Goal: Use online tool/utility

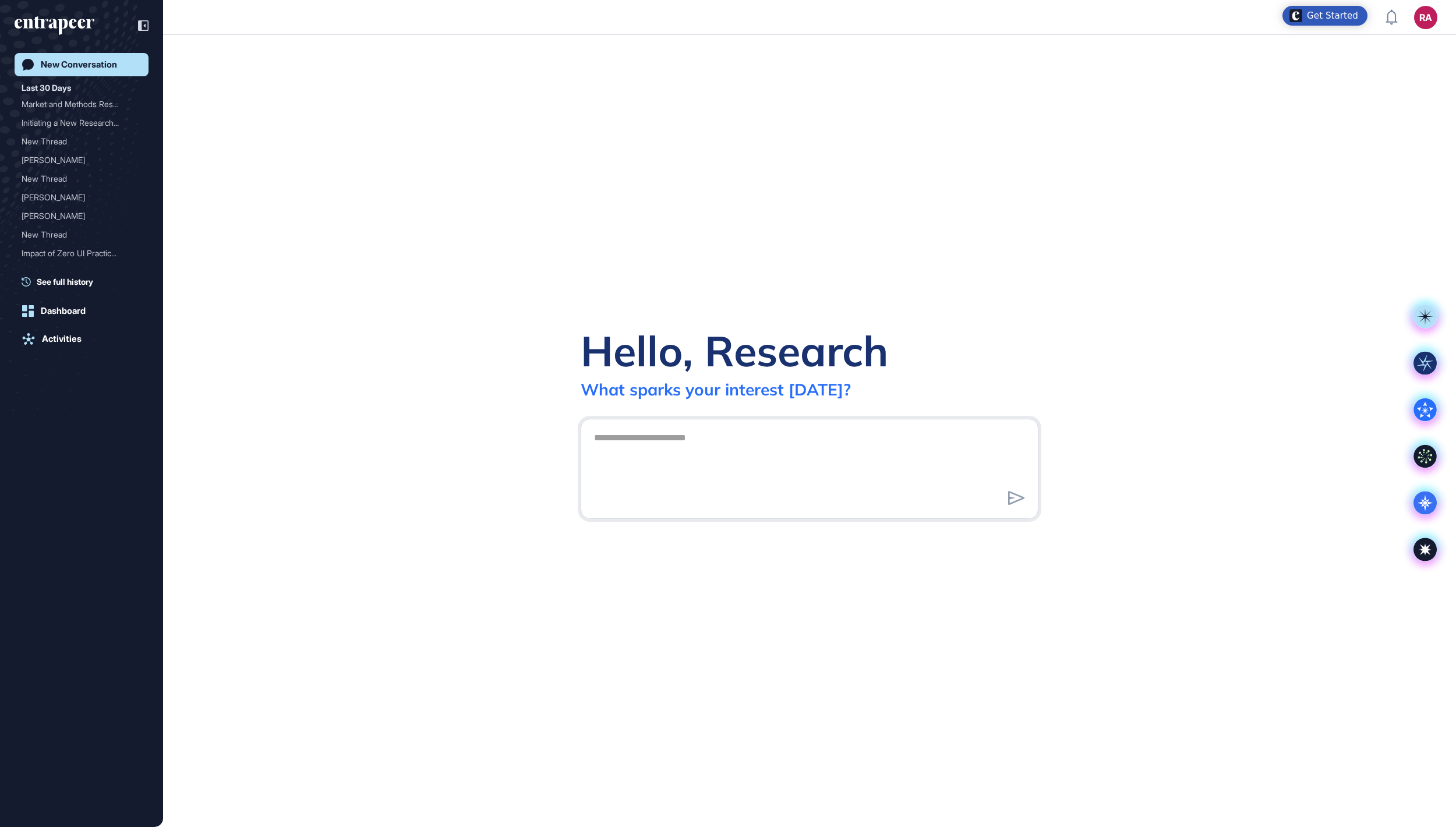
scroll to position [1, 1]
click at [1429, 507] on icon at bounding box center [1425, 503] width 24 height 24
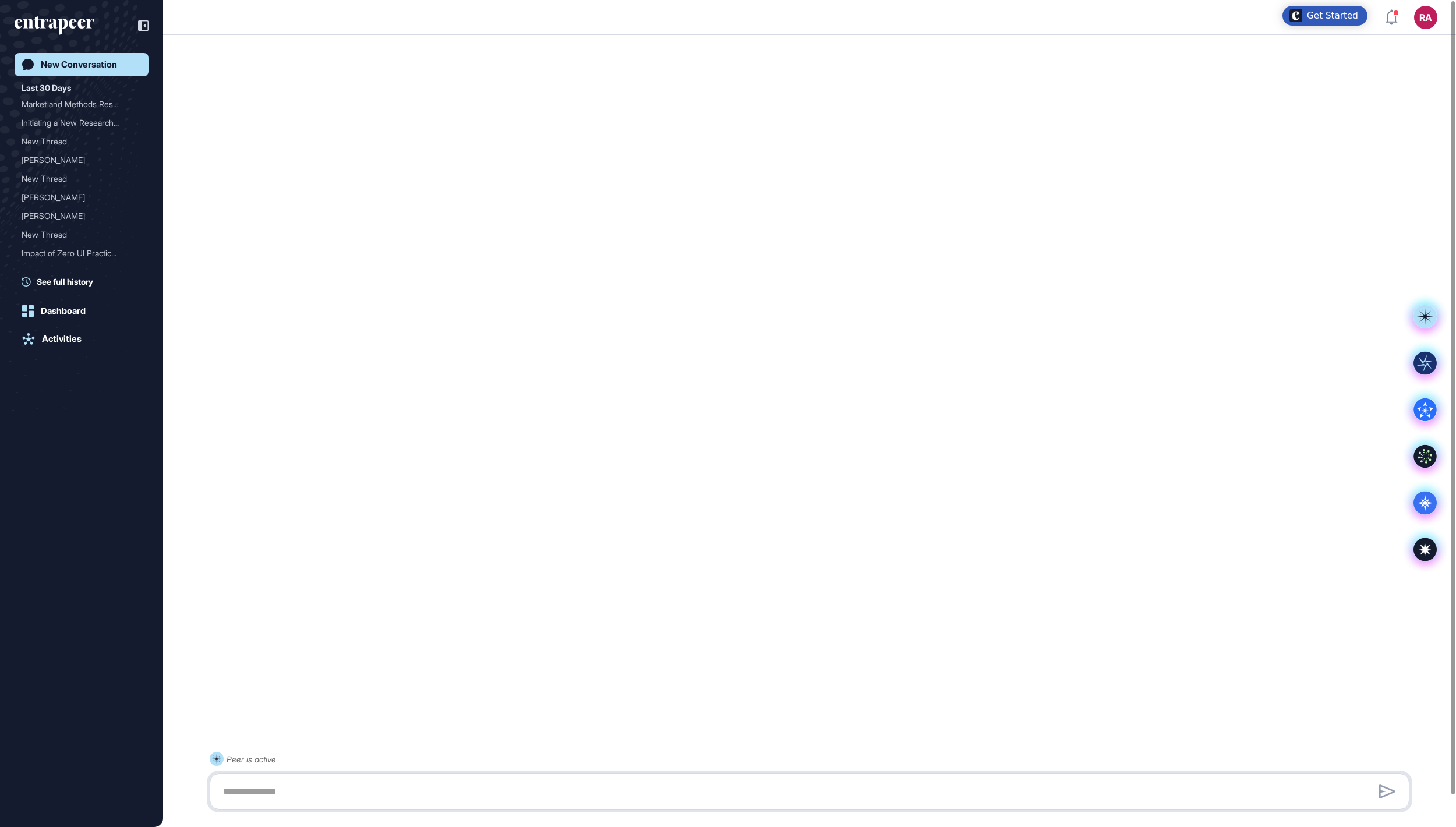
click at [704, 793] on textarea at bounding box center [809, 791] width 1187 height 24
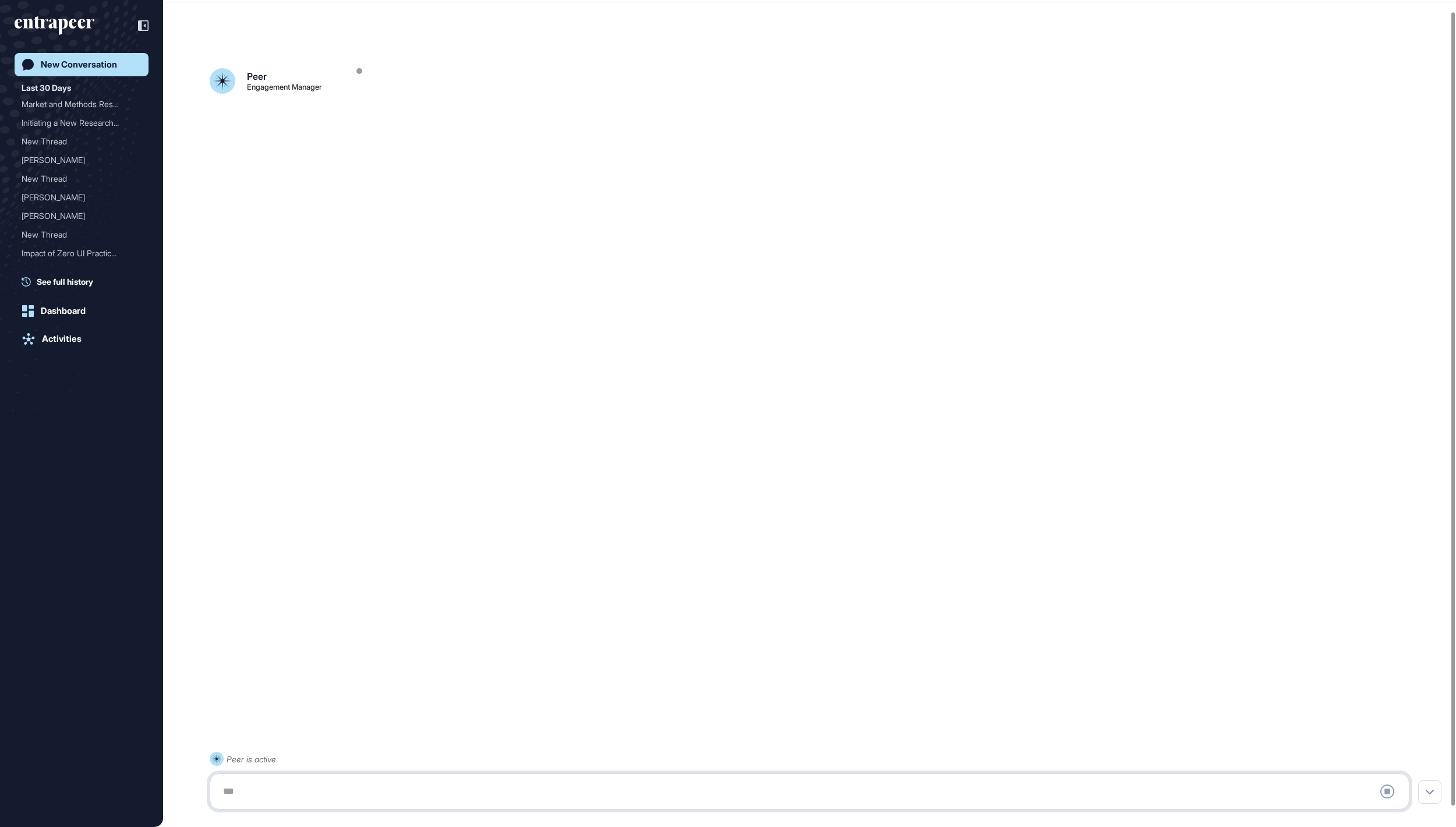
scroll to position [33, 0]
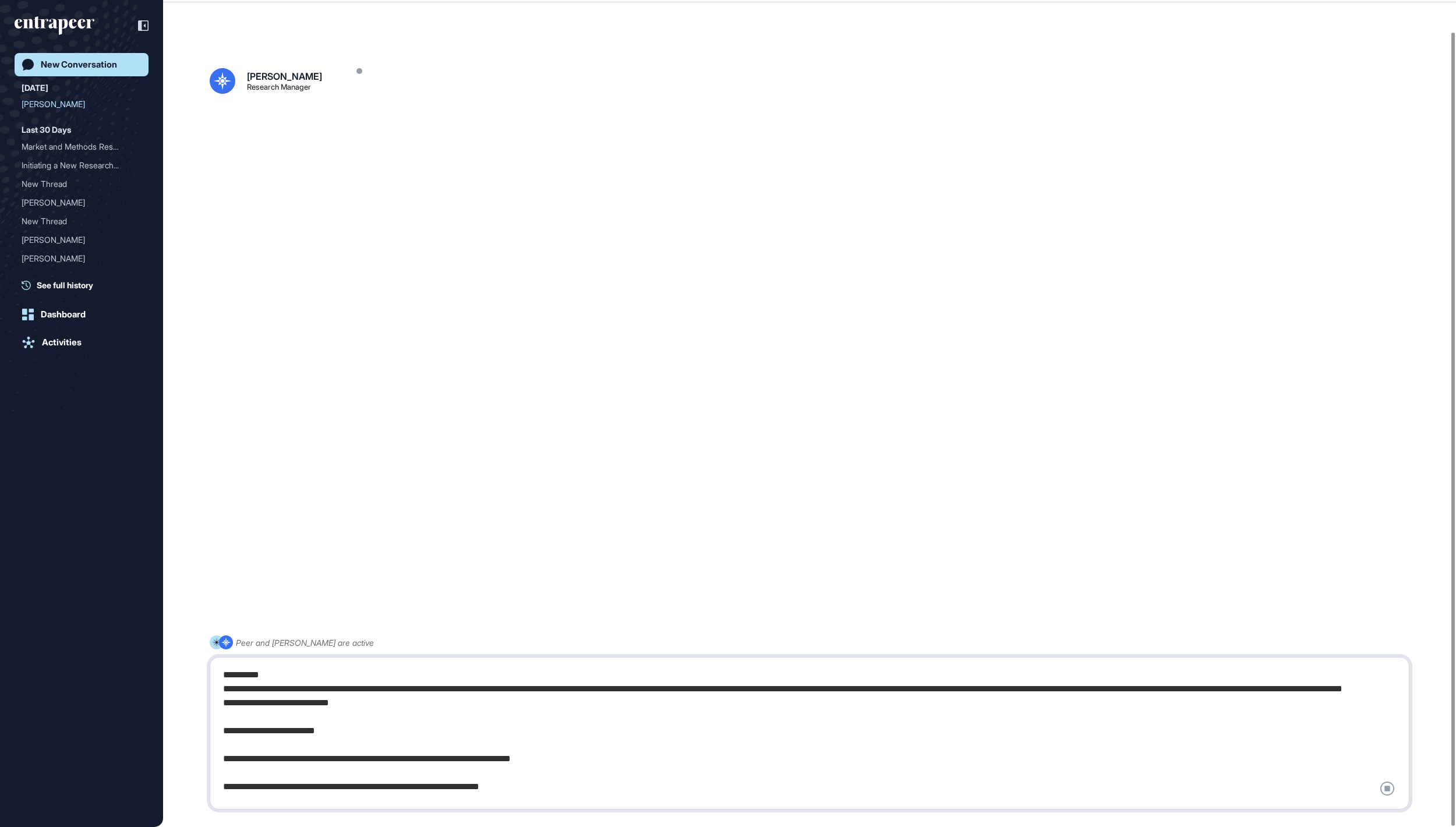
scroll to position [1757, 0]
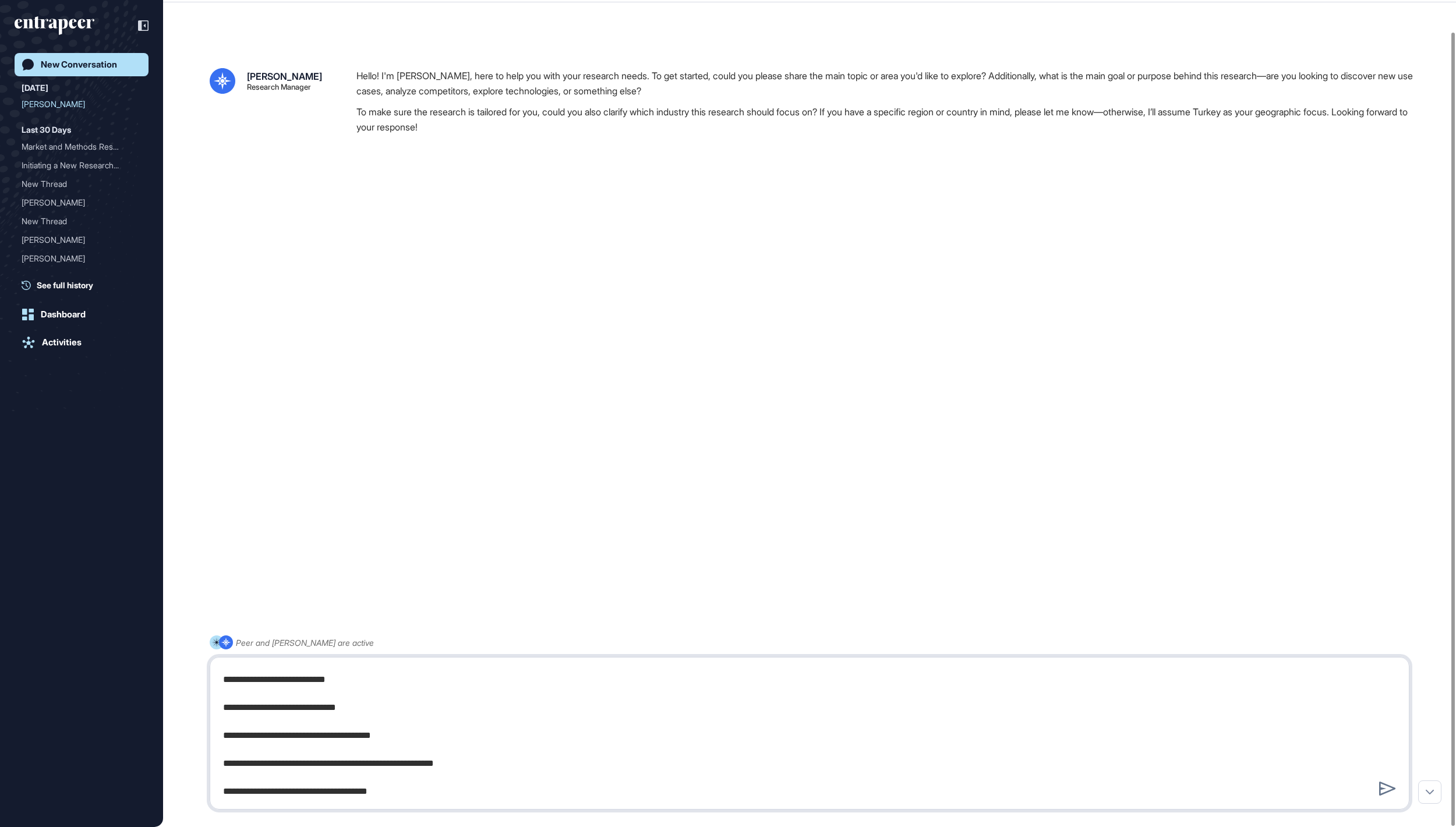
type textarea "**********"
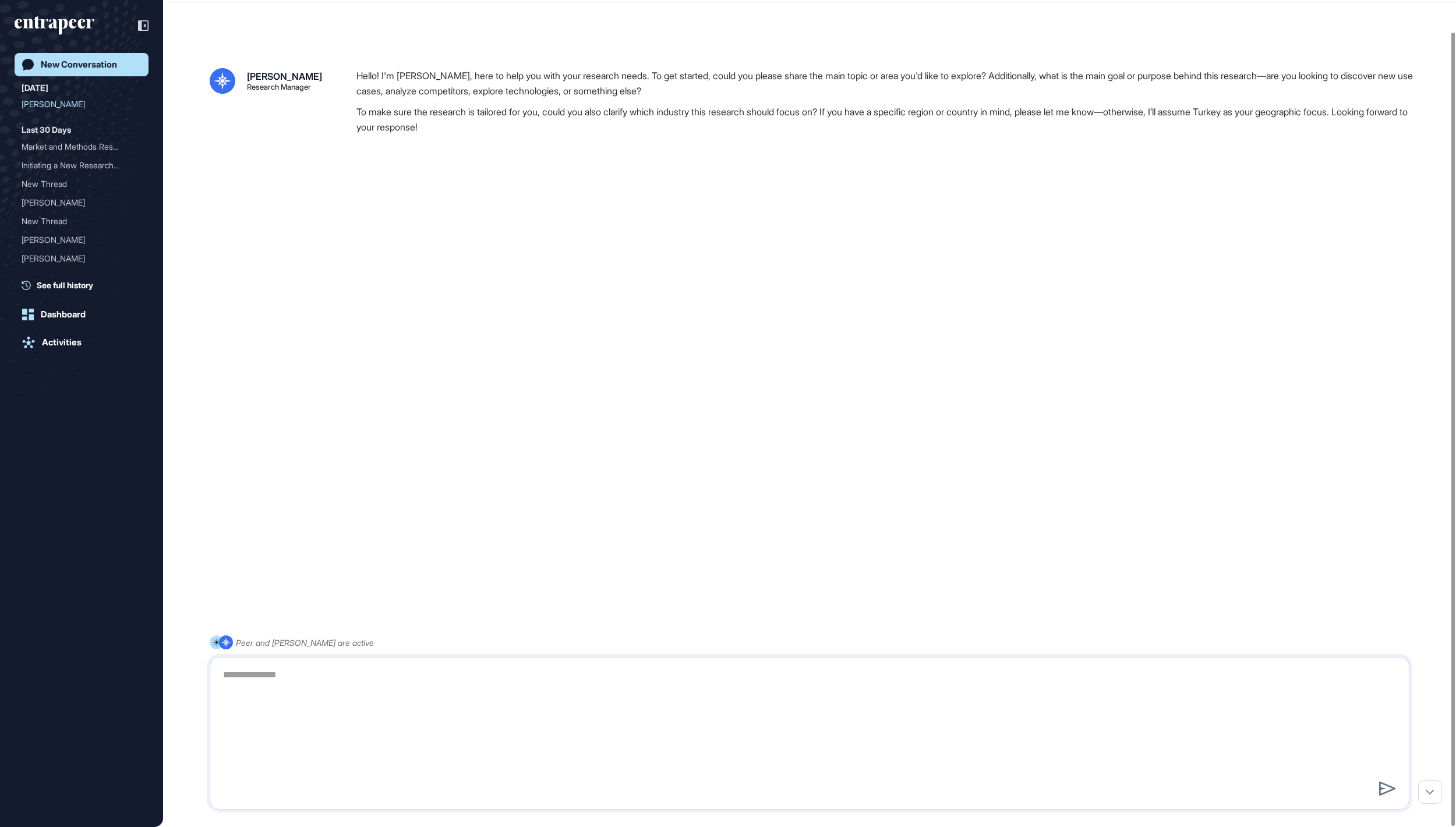
scroll to position [0, 0]
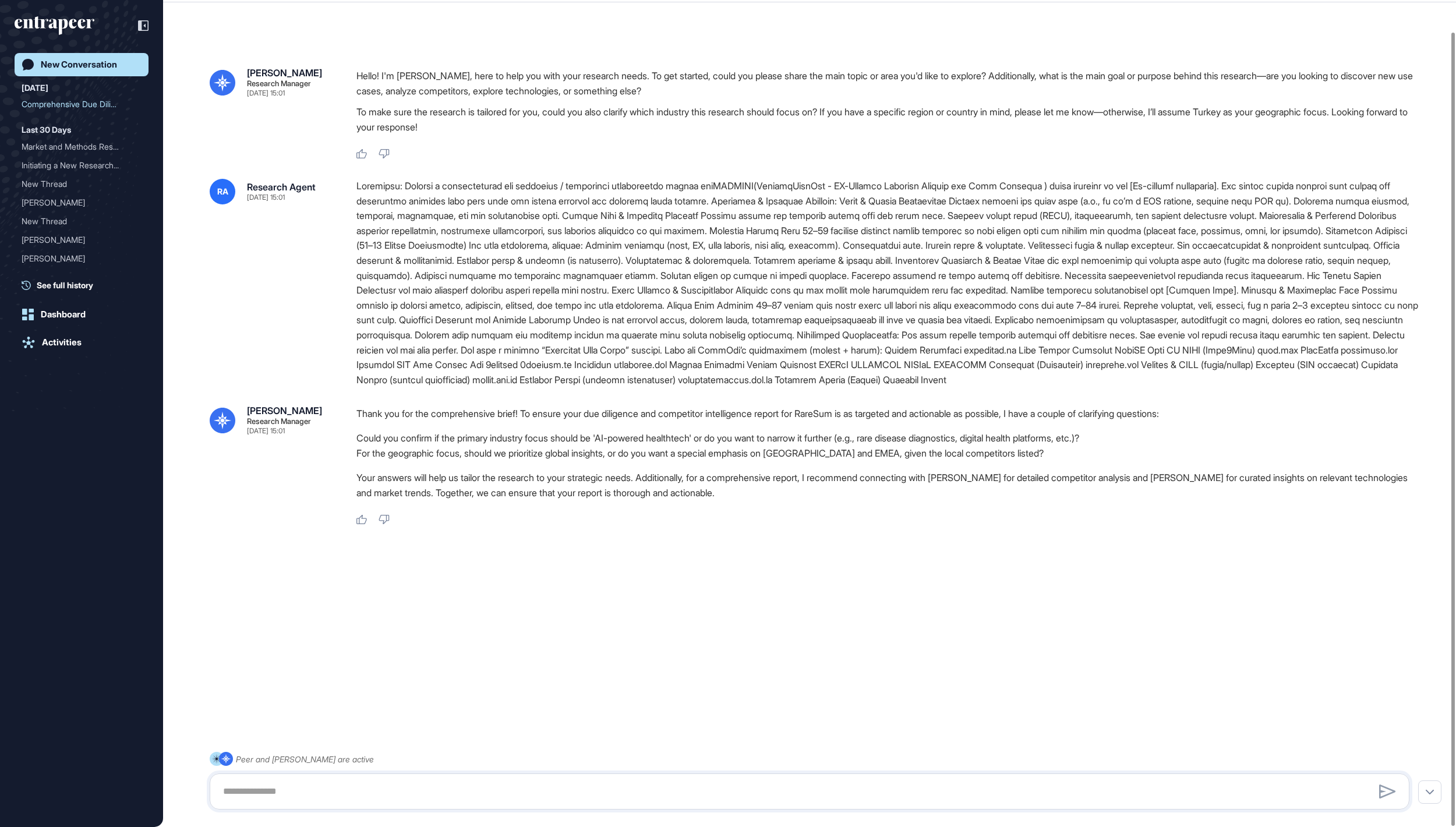
click at [657, 776] on div at bounding box center [809, 792] width 1200 height 36
click at [540, 793] on textarea at bounding box center [809, 791] width 1186 height 24
type textarea "**********"
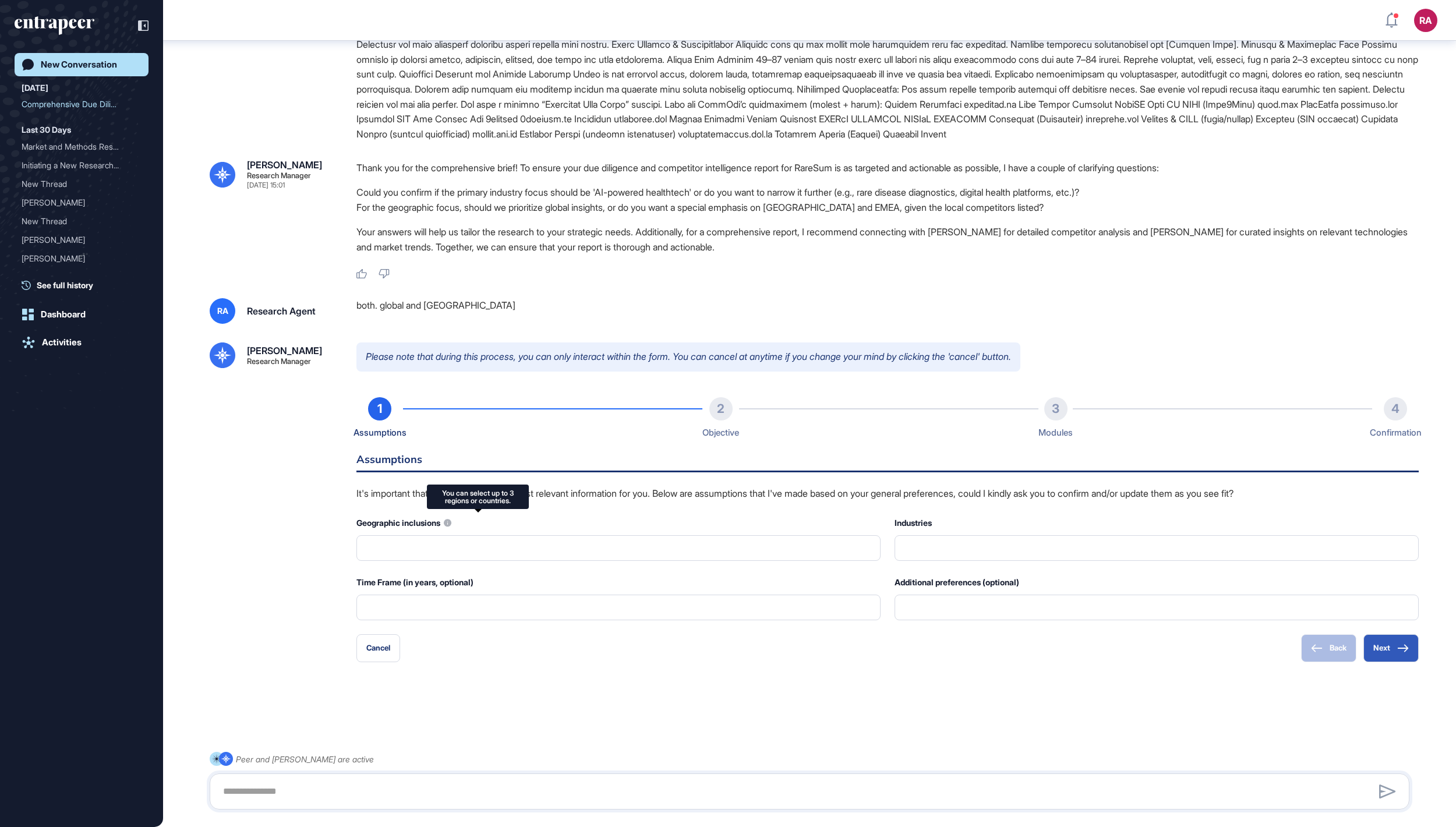
scroll to position [344, 0]
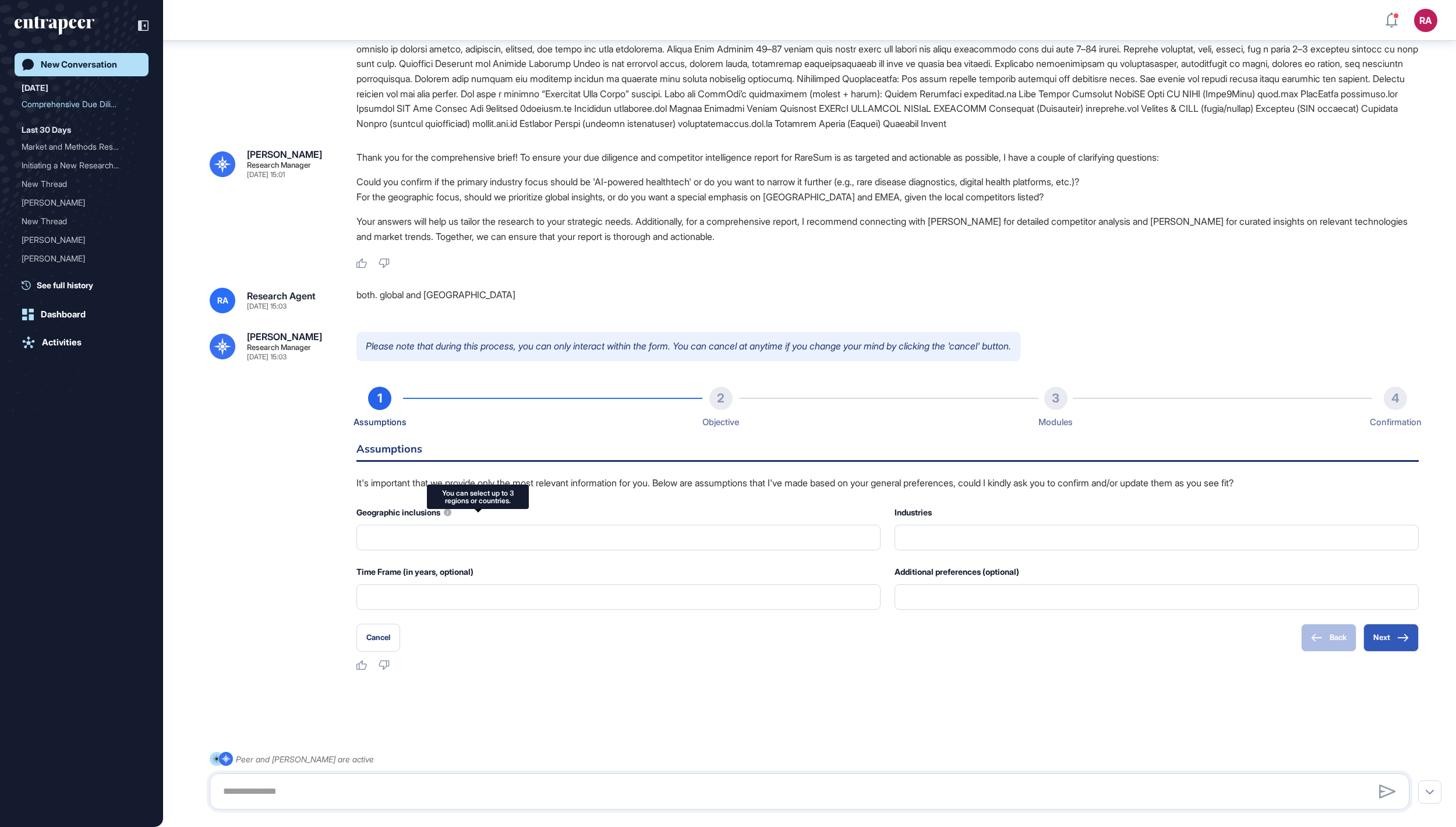
type input "**********"
type input "*"
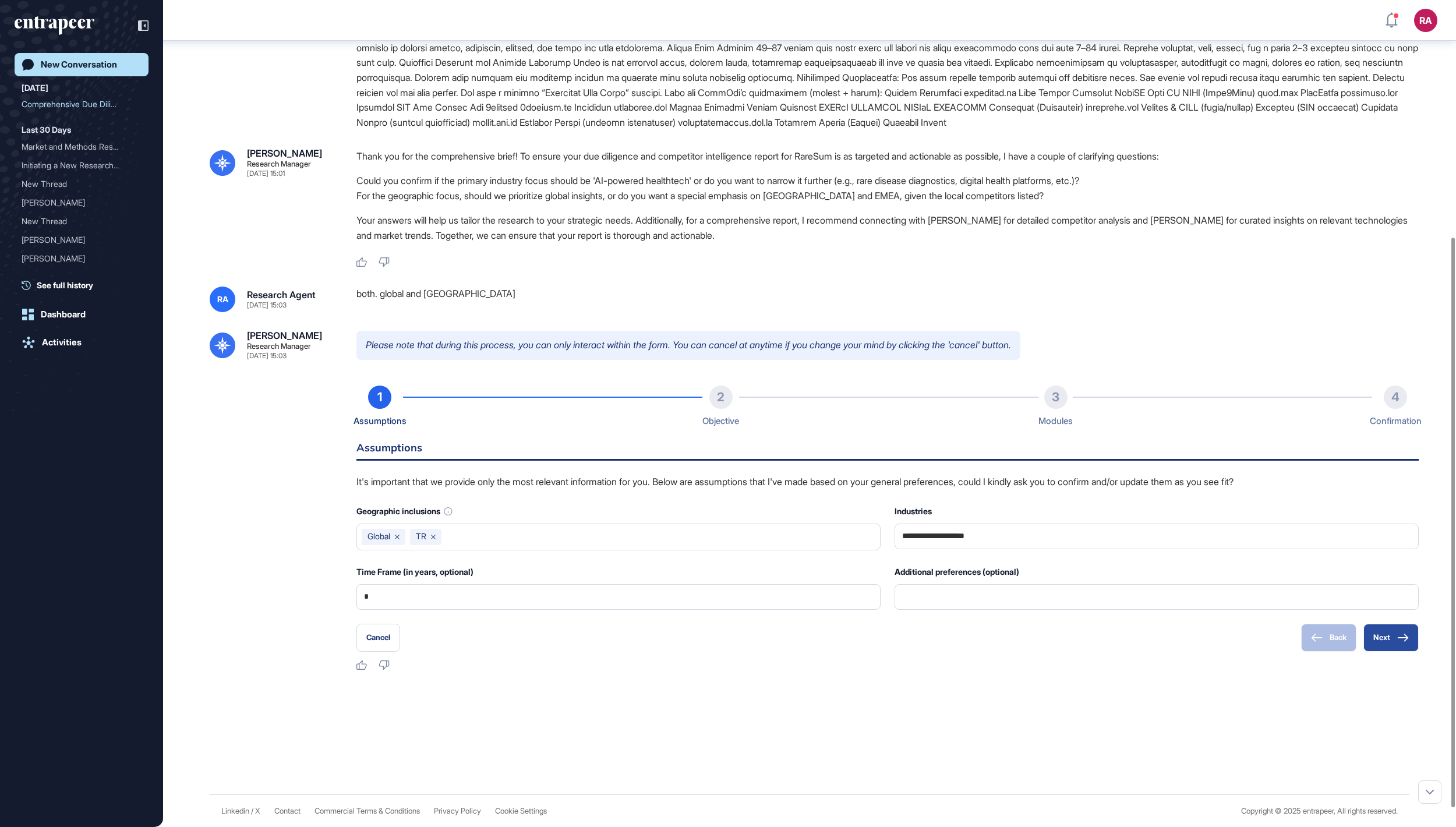
click at [1384, 652] on button "Next" at bounding box center [1391, 638] width 55 height 28
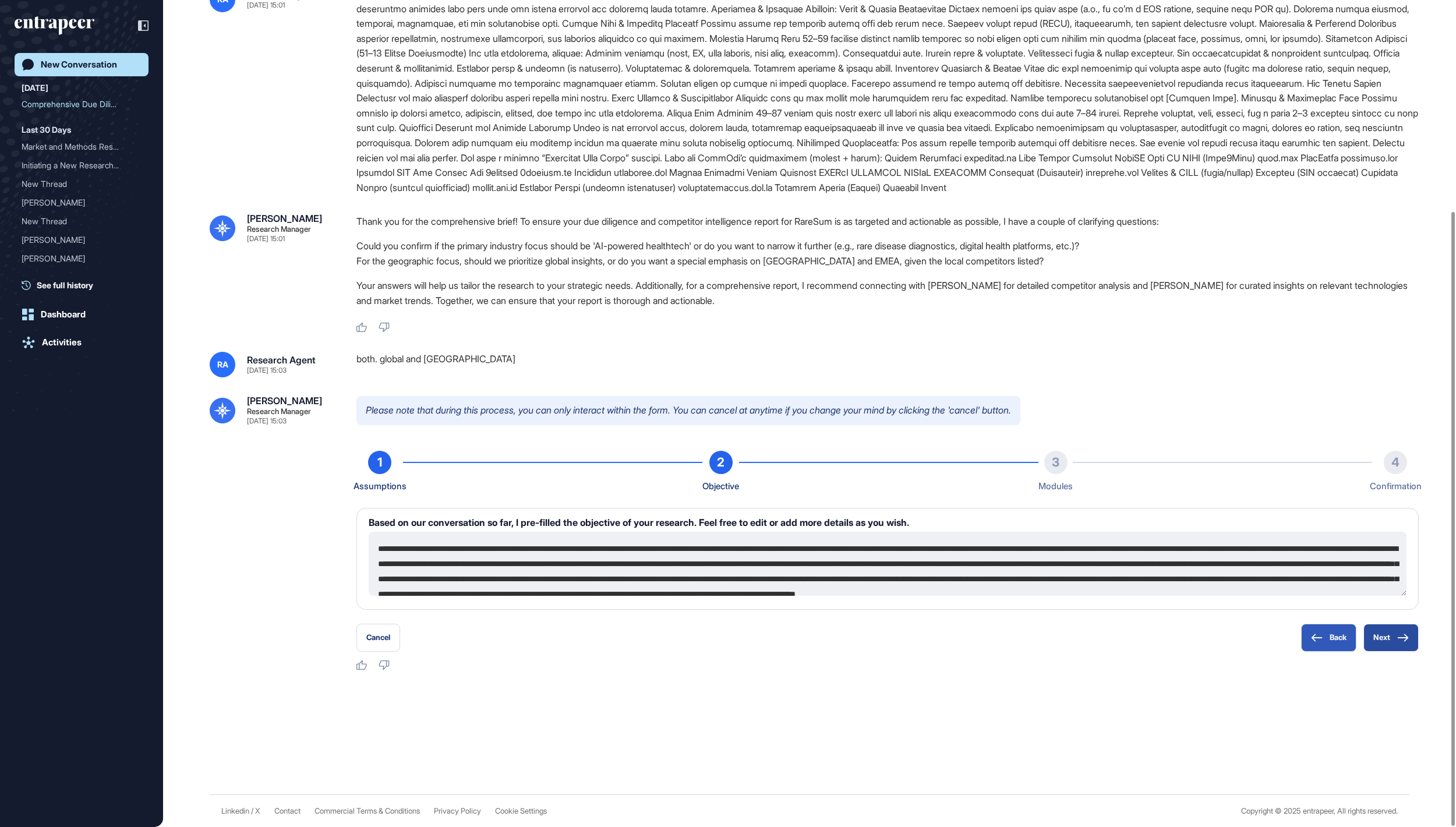
scroll to position [283, 0]
click at [1393, 636] on button "Next" at bounding box center [1391, 638] width 55 height 28
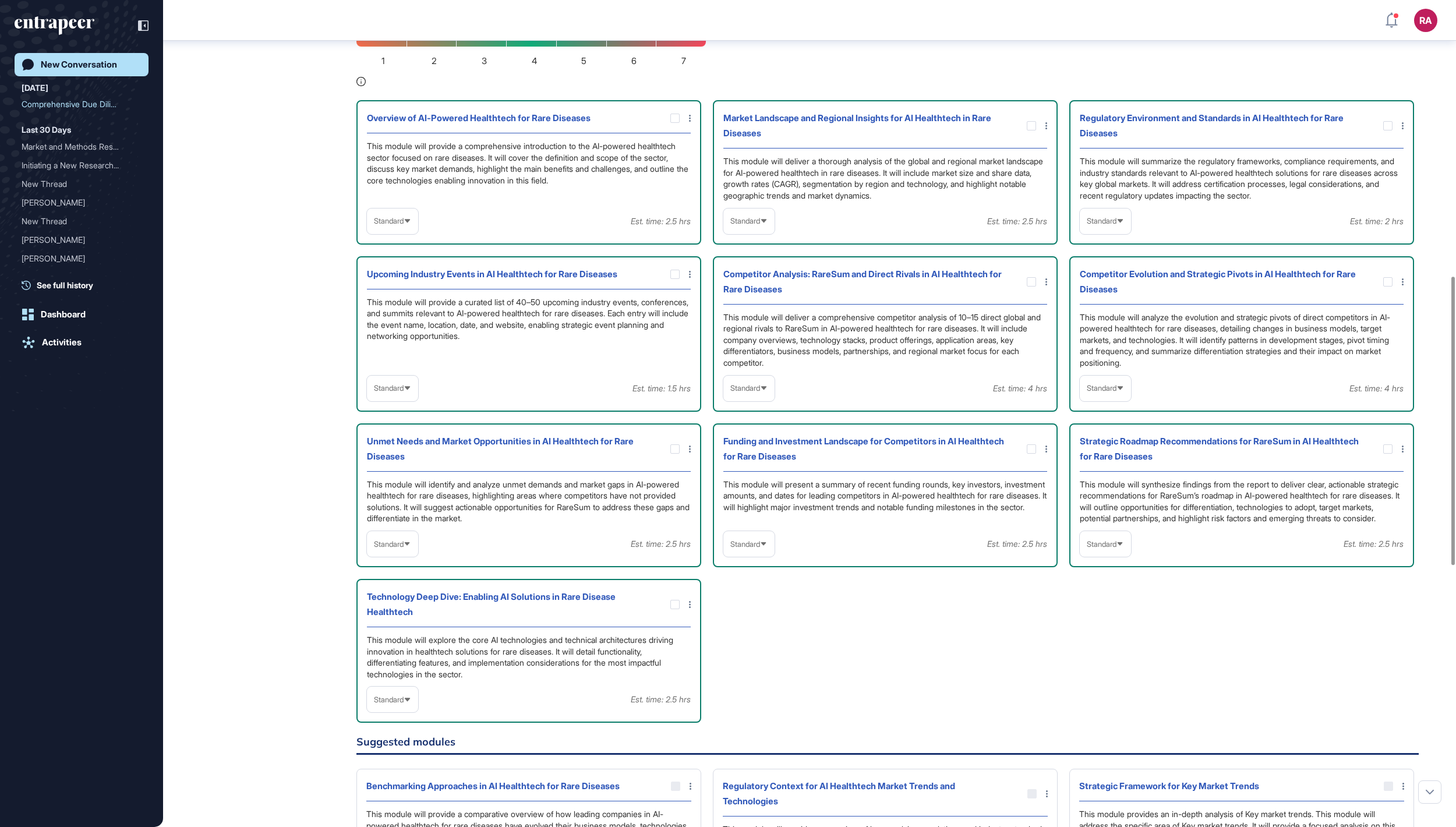
scroll to position [830, 0]
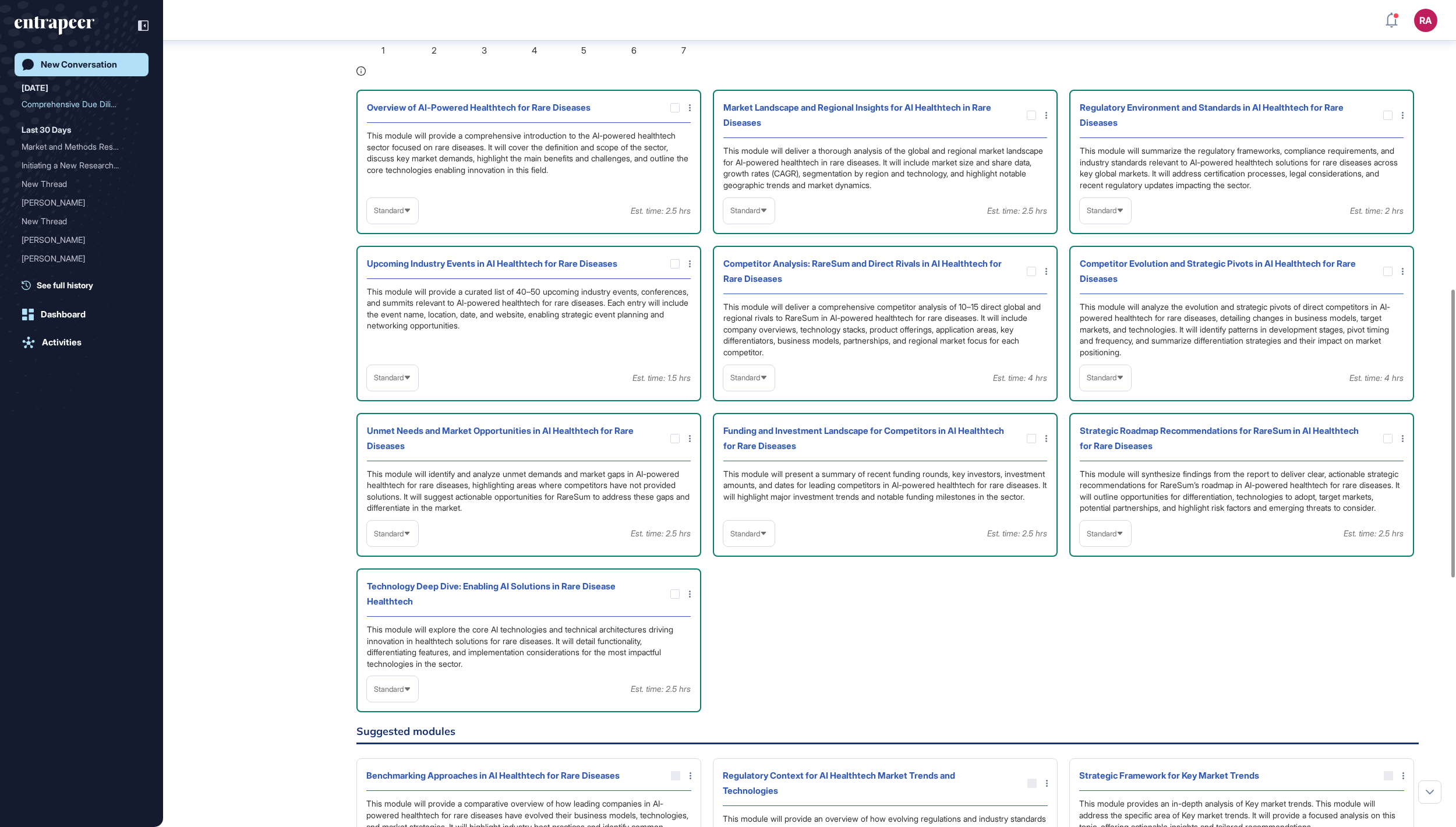
click at [760, 222] on div "Standard" at bounding box center [749, 210] width 51 height 23
click at [769, 297] on li "In-depth" at bounding box center [749, 285] width 44 height 24
click at [1084, 222] on div "Standard" at bounding box center [1105, 210] width 51 height 23
click at [1092, 297] on li "In-depth" at bounding box center [1106, 285] width 44 height 24
click at [1111, 391] on div "Standard" at bounding box center [1105, 378] width 51 height 26
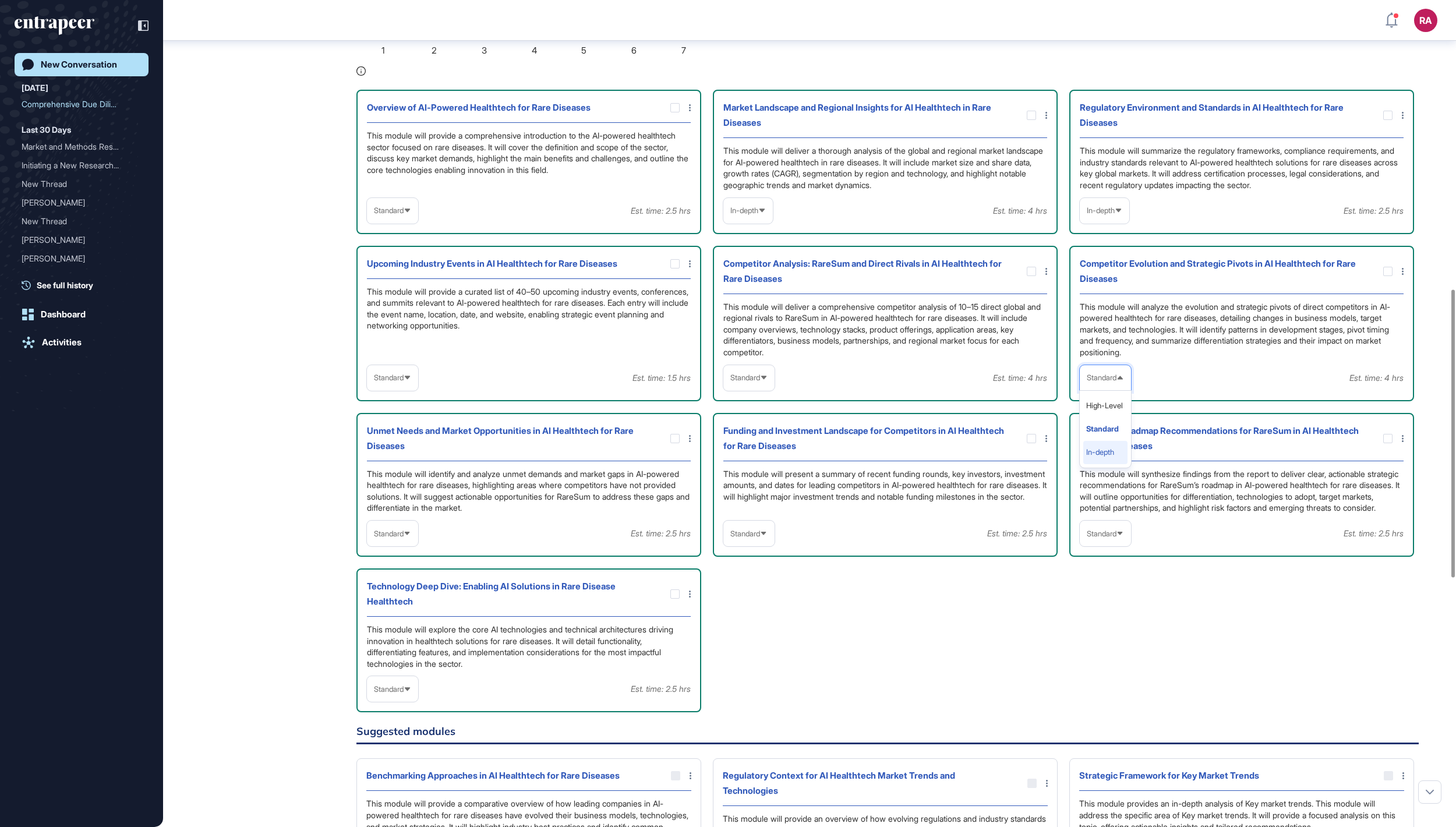
click at [1103, 465] on li "In-depth" at bounding box center [1106, 452] width 44 height 24
click at [758, 389] on div "Standard" at bounding box center [749, 378] width 51 height 23
click at [758, 465] on li "In-depth" at bounding box center [749, 452] width 44 height 24
click at [403, 539] on span "Standard" at bounding box center [389, 534] width 30 height 9
click at [404, 620] on li "In-depth" at bounding box center [393, 608] width 44 height 24
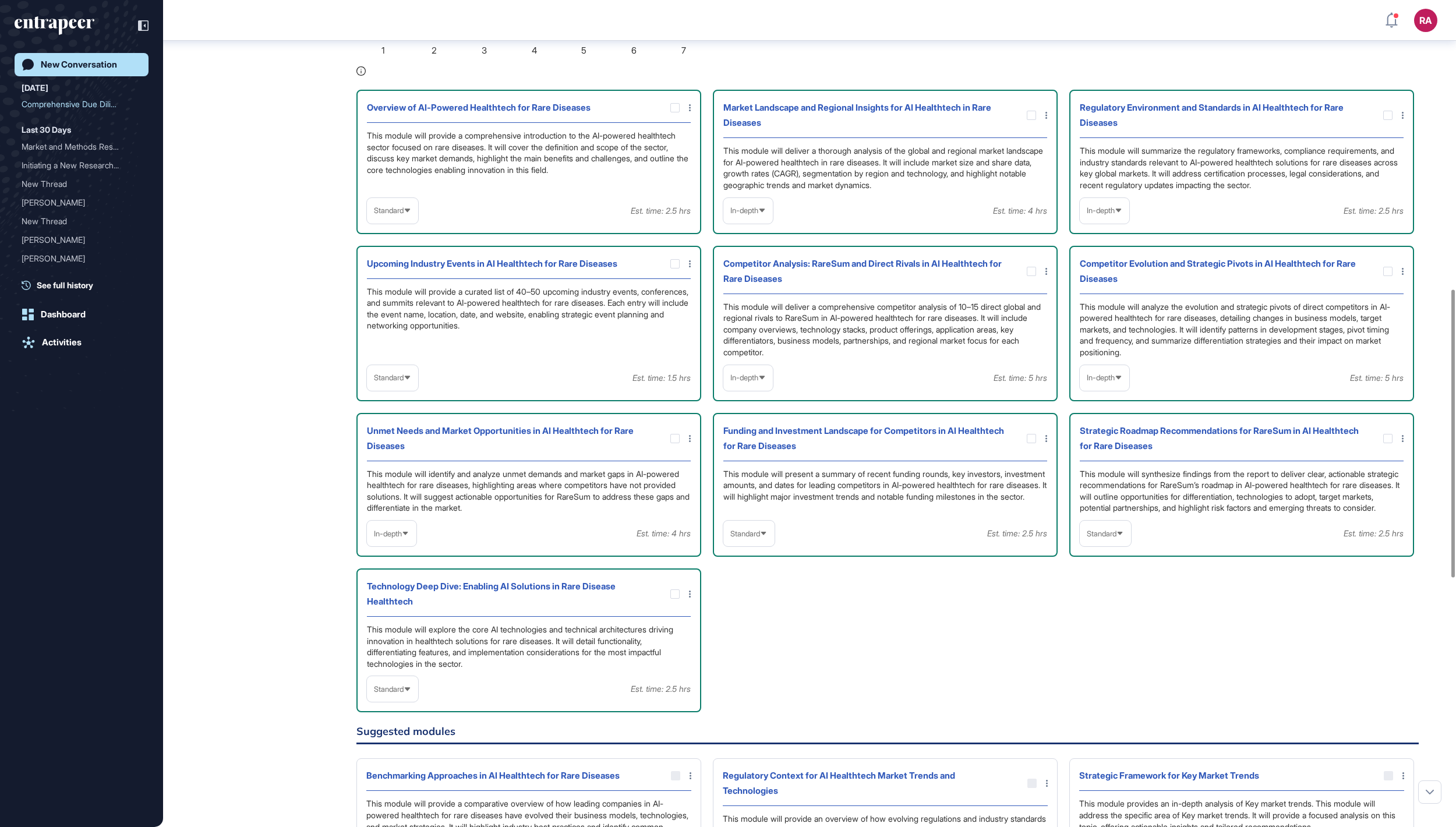
click at [403, 382] on span "Standard" at bounding box center [389, 377] width 30 height 9
click at [408, 465] on li "In-depth" at bounding box center [393, 452] width 44 height 24
click at [407, 222] on div "Standard" at bounding box center [393, 210] width 51 height 23
click at [407, 251] on li "High-Level" at bounding box center [393, 239] width 44 height 24
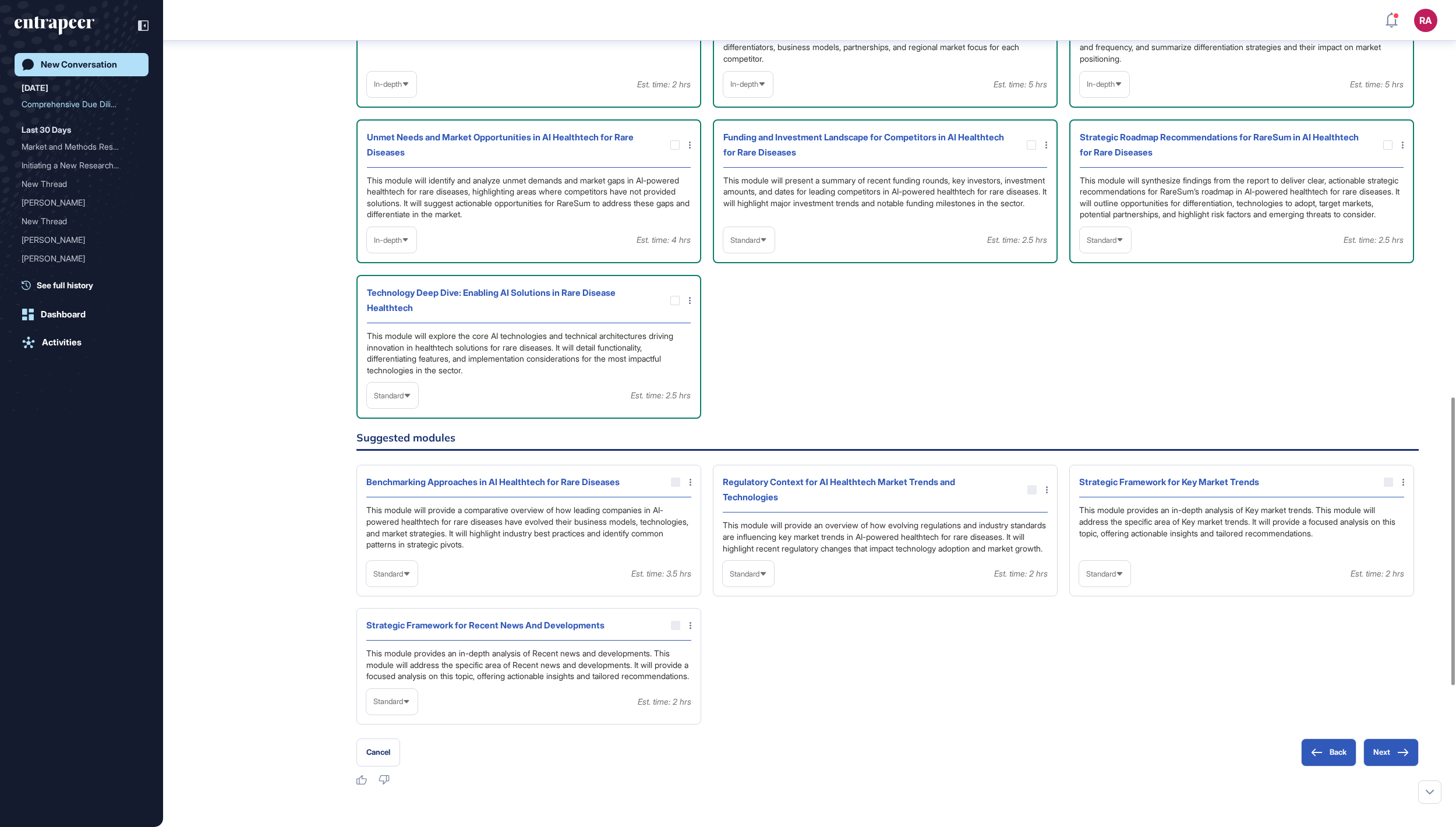
scroll to position [1164, 0]
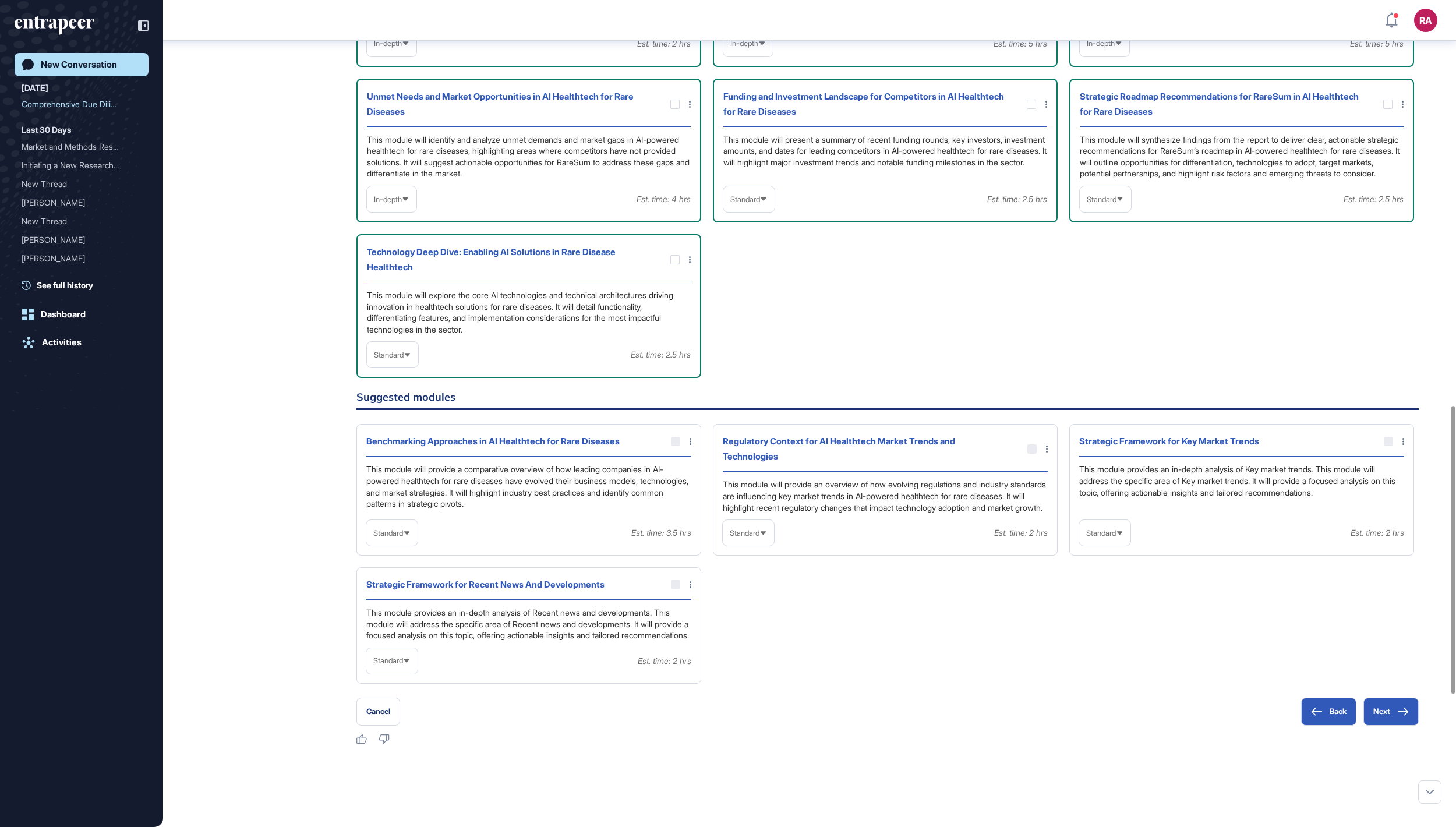
click at [754, 204] on span "Standard" at bounding box center [745, 199] width 30 height 9
click at [757, 286] on li "In-depth" at bounding box center [749, 274] width 44 height 24
click at [1096, 204] on span "Standard" at bounding box center [1102, 199] width 30 height 9
click at [1092, 286] on li "In-depth" at bounding box center [1106, 274] width 44 height 24
click at [403, 360] on span "Standard" at bounding box center [389, 355] width 30 height 9
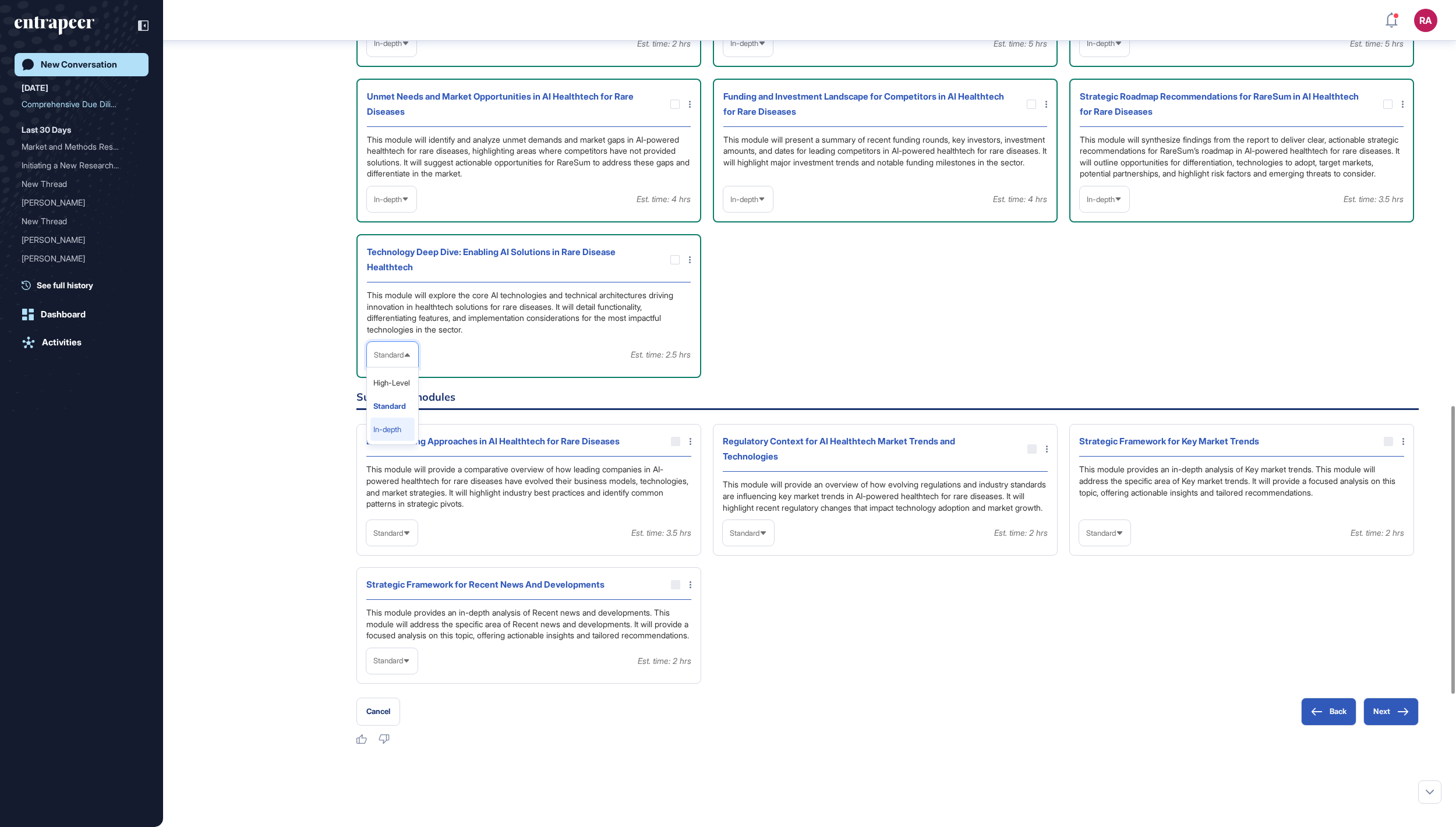
click at [413, 441] on li "In-depth" at bounding box center [393, 429] width 44 height 24
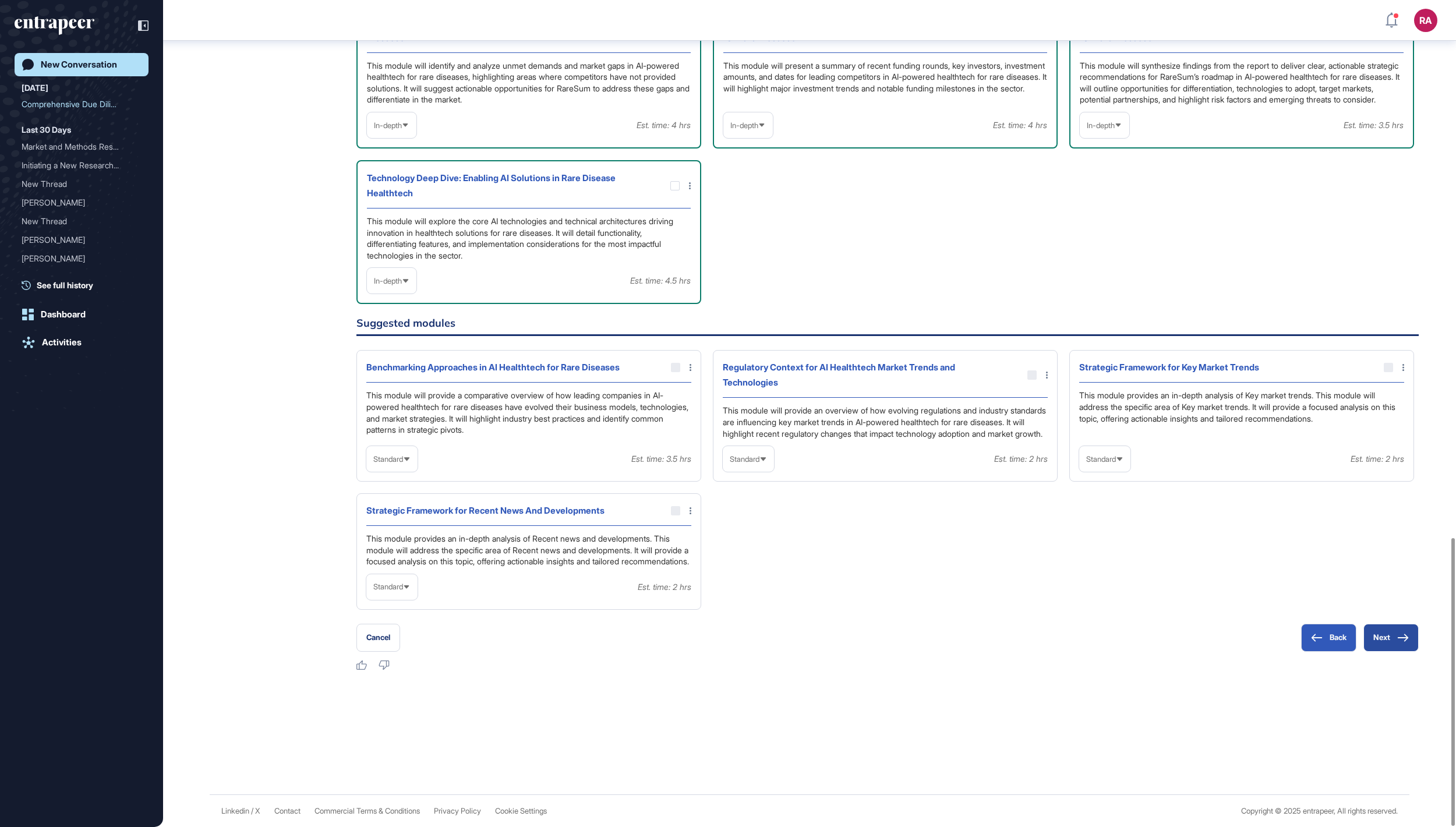
click at [1377, 637] on button "Next" at bounding box center [1391, 638] width 55 height 28
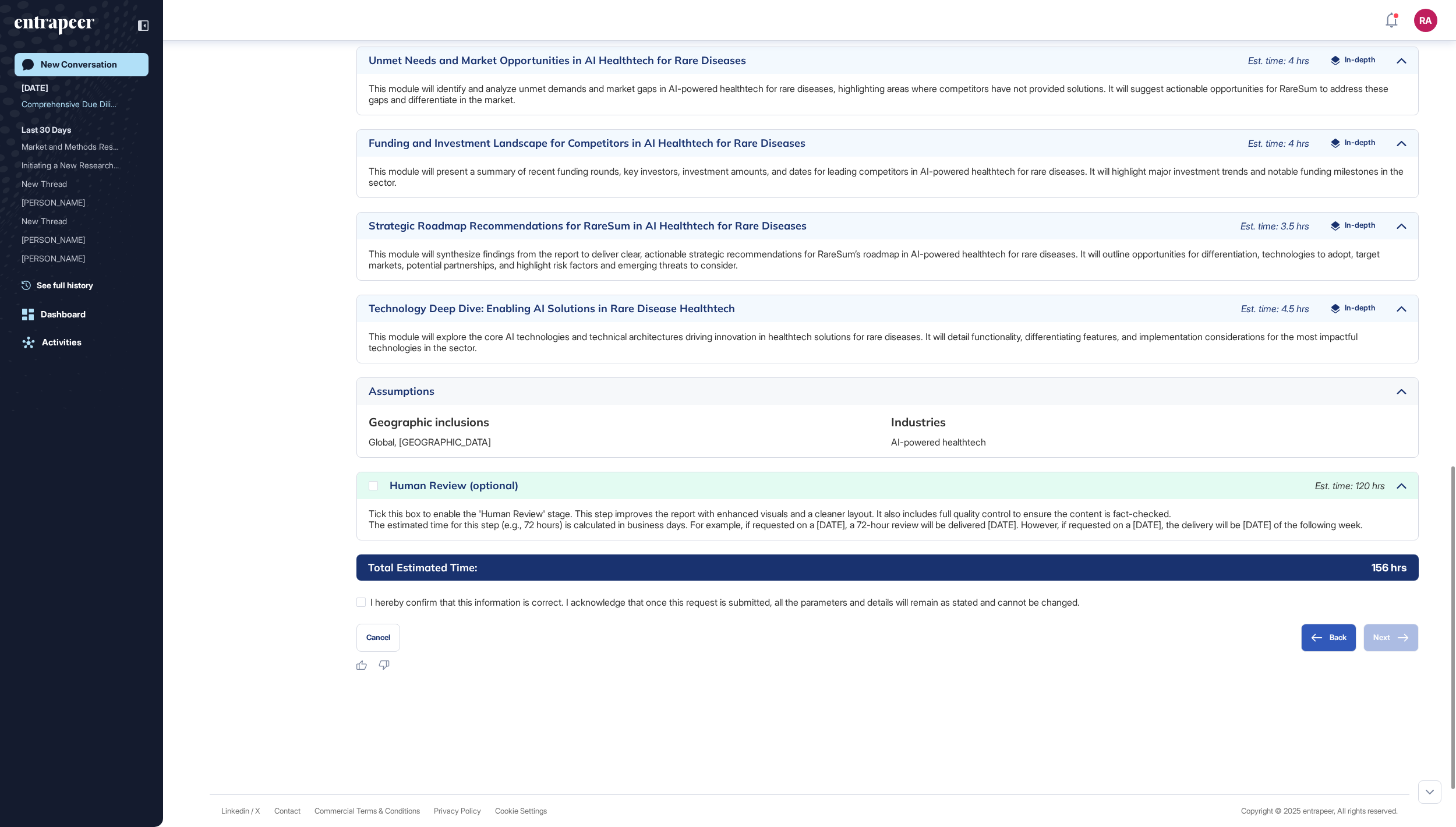
scroll to position [1288, 0]
click at [377, 481] on div at bounding box center [373, 486] width 9 height 9
click at [362, 604] on div at bounding box center [361, 602] width 9 height 9
click at [1391, 636] on button "Next" at bounding box center [1391, 638] width 55 height 28
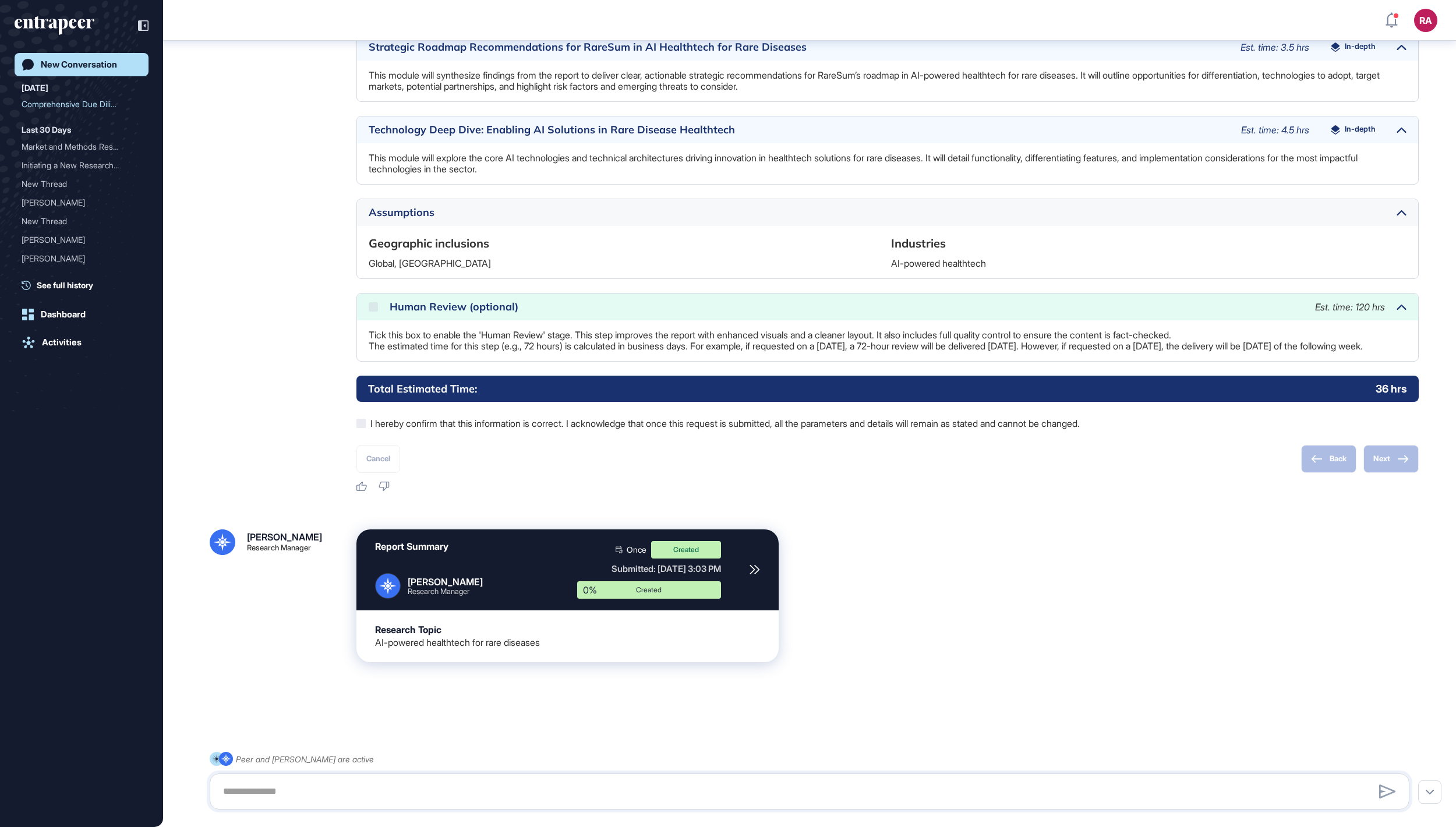
scroll to position [1420, 0]
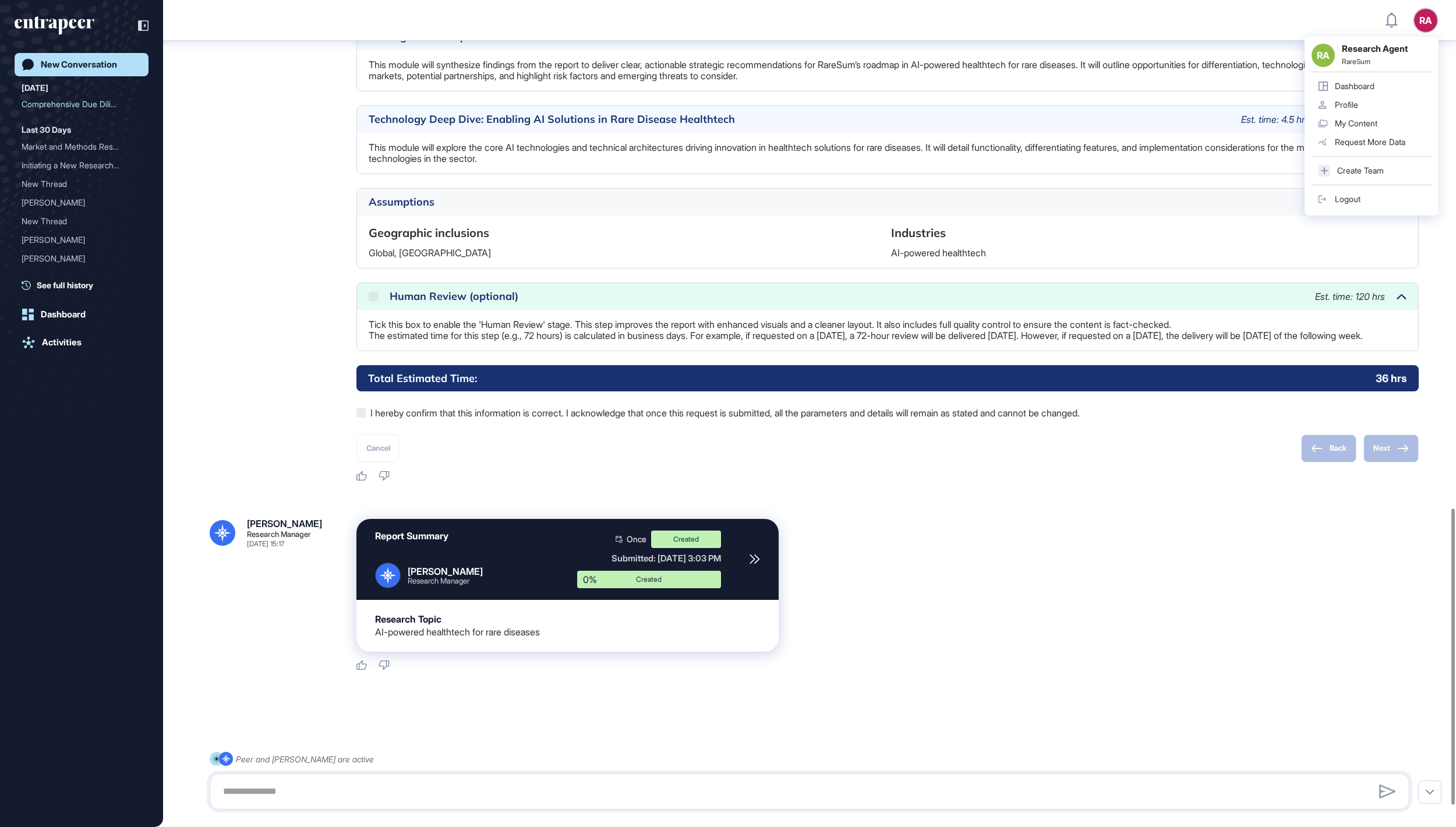
click at [1361, 204] on div "Logout" at bounding box center [1348, 199] width 26 height 9
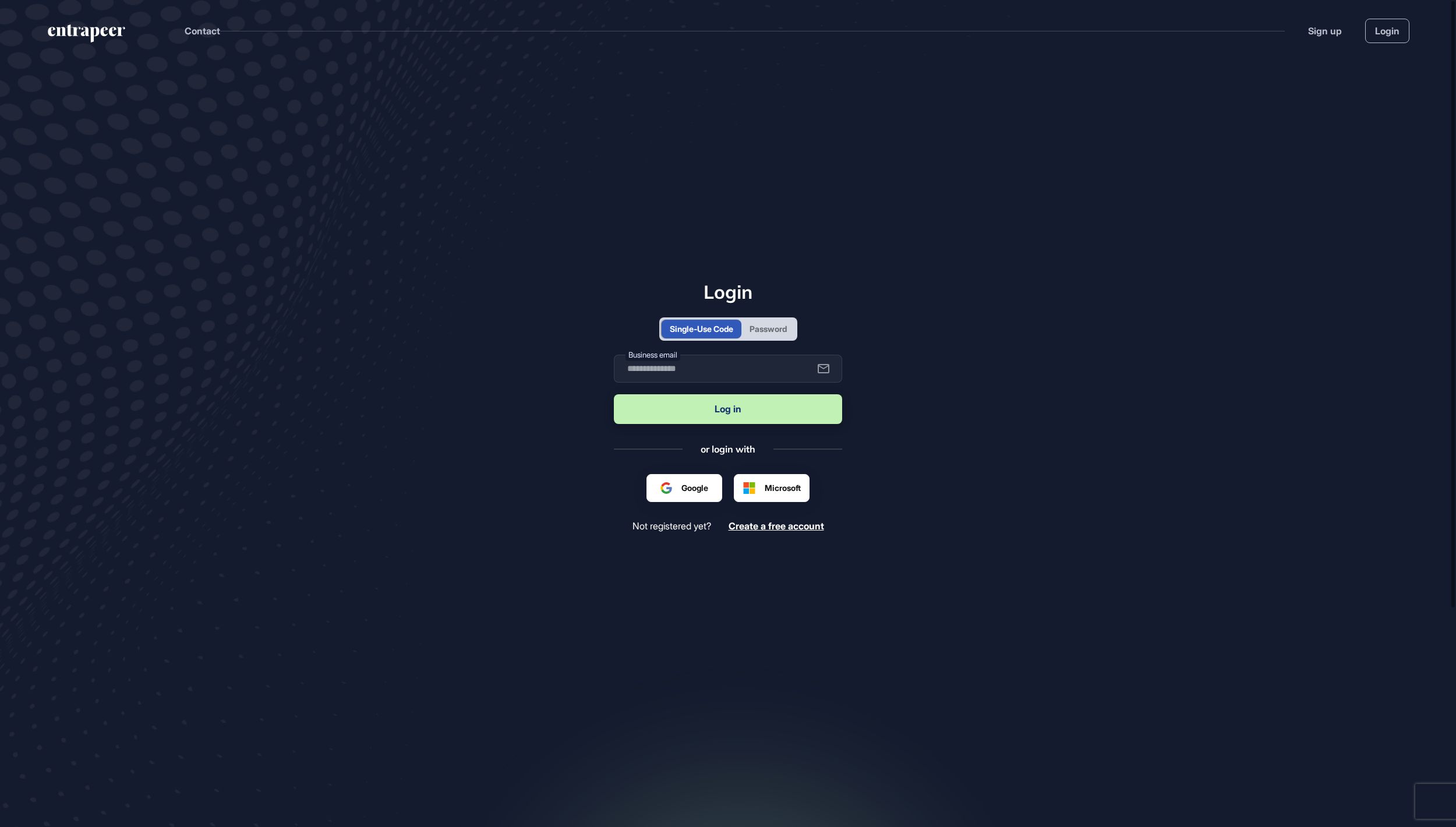
click at [786, 324] on div "Password" at bounding box center [768, 329] width 37 height 12
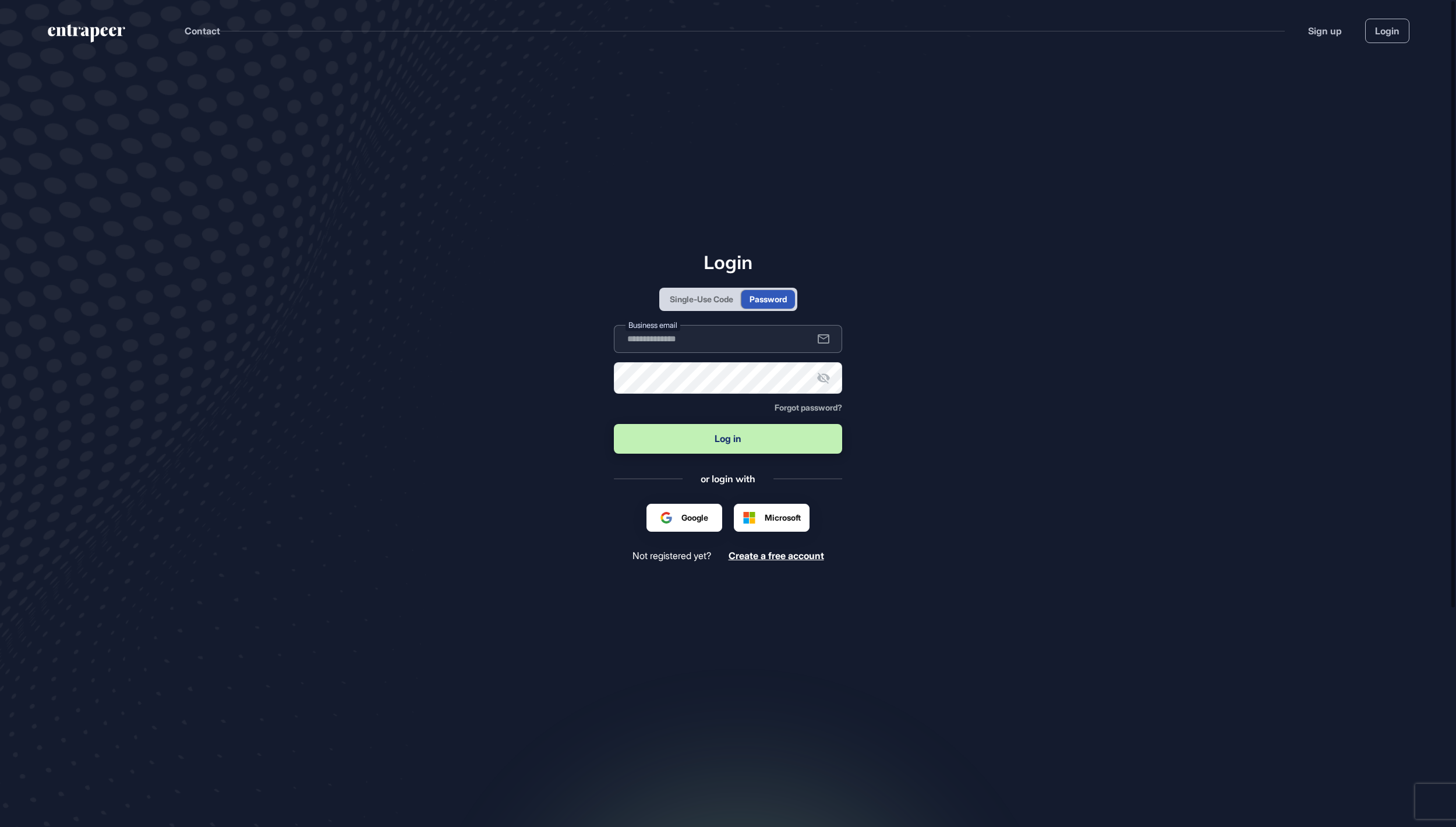
click at [766, 334] on input "text" at bounding box center [728, 339] width 229 height 28
type input "**********"
click at [728, 440] on button "Log in" at bounding box center [728, 439] width 229 height 30
